Goal: Book appointment/travel/reservation

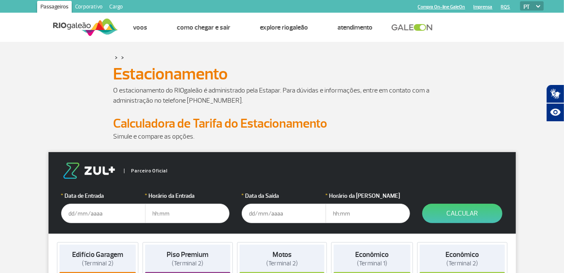
click at [119, 215] on input "text" at bounding box center [103, 212] width 84 height 19
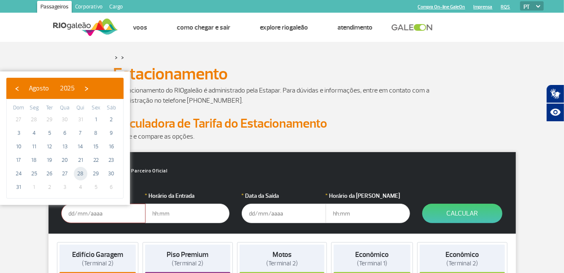
click at [79, 170] on span "28" at bounding box center [81, 174] width 14 height 14
type input "[DATE]"
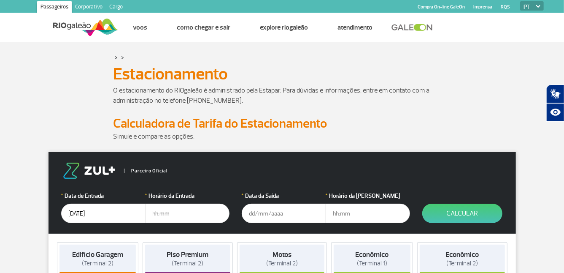
click at [180, 215] on input "text" at bounding box center [187, 212] width 84 height 19
click at [171, 218] on input "text" at bounding box center [187, 212] width 84 height 19
type input "01:00"
click at [277, 216] on input "text" at bounding box center [284, 212] width 84 height 19
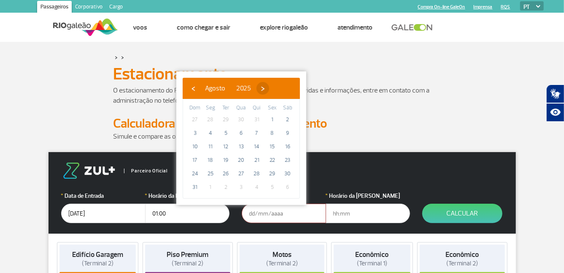
click at [269, 88] on span "›" at bounding box center [263, 88] width 13 height 13
click at [194, 146] on span "14" at bounding box center [195, 147] width 14 height 14
type input "[DATE]"
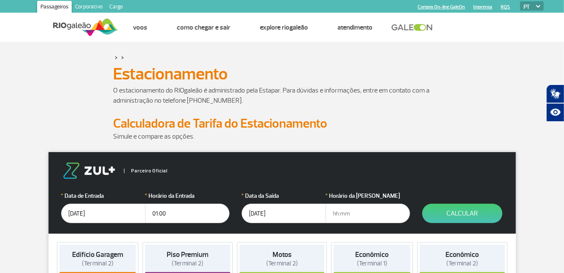
click at [366, 216] on input "text" at bounding box center [368, 212] width 84 height 19
click at [350, 216] on input "text" at bounding box center [368, 212] width 84 height 19
type input "03:00"
click at [453, 211] on button "Calcular" at bounding box center [462, 212] width 80 height 19
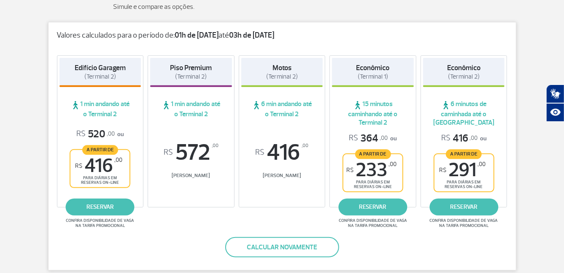
scroll to position [124, 0]
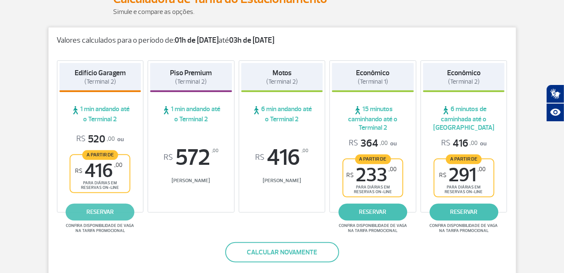
click at [106, 213] on link "reservar" at bounding box center [100, 211] width 69 height 17
